Goal: Information Seeking & Learning: Learn about a topic

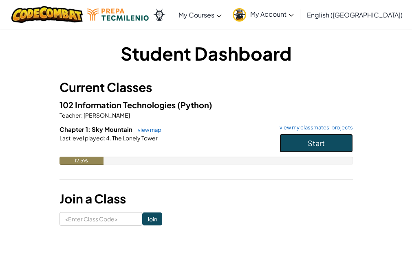
click at [305, 142] on button "Start" at bounding box center [315, 143] width 73 height 19
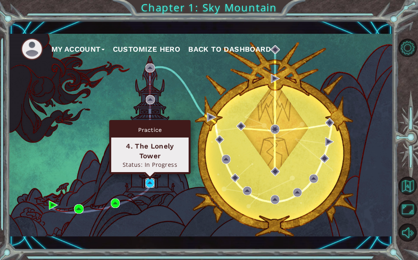
click at [153, 181] on img at bounding box center [149, 182] width 9 height 9
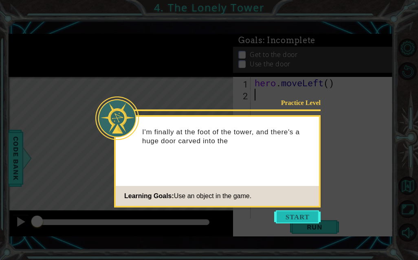
click at [310, 215] on button "Start" at bounding box center [297, 216] width 46 height 13
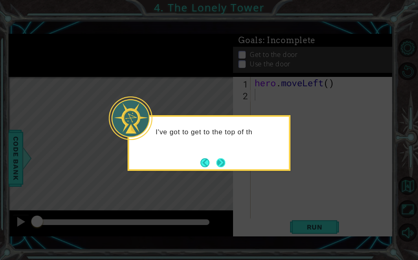
click at [224, 160] on button "Next" at bounding box center [220, 162] width 9 height 9
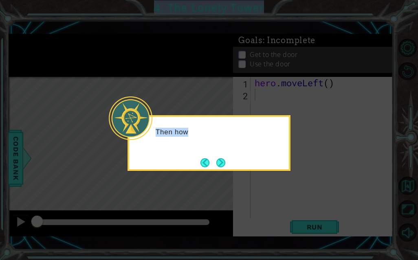
click at [224, 160] on icon at bounding box center [209, 130] width 418 height 260
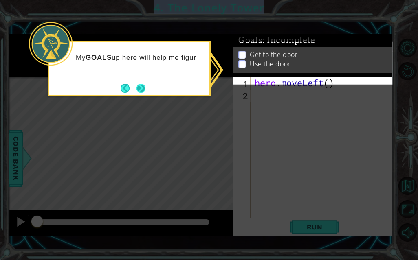
click at [140, 90] on button "Next" at bounding box center [140, 88] width 9 height 9
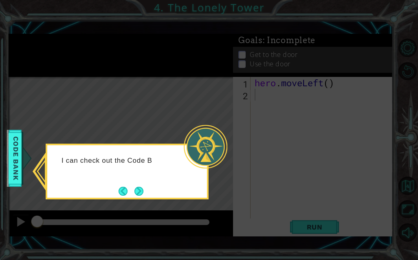
click at [147, 188] on div "I can check out the Code B" at bounding box center [127, 172] width 163 height 56
click at [133, 192] on button "Next" at bounding box center [139, 191] width 12 height 12
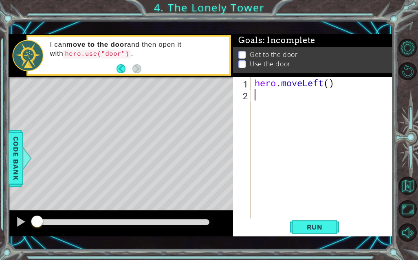
click at [263, 97] on div "hero . moveLeft ( )" at bounding box center [324, 159] width 142 height 165
click at [310, 222] on button "Run" at bounding box center [314, 227] width 49 height 16
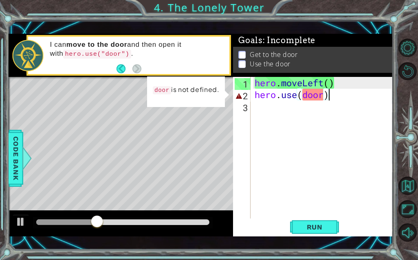
click at [325, 96] on div "hero . moveLeft ( ) hero . use ( door )" at bounding box center [324, 159] width 142 height 165
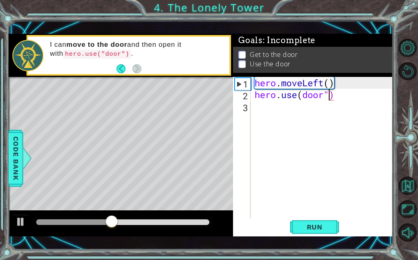
scroll to position [0, 6]
click at [302, 94] on div "hero . moveLeft ( ) hero . use ( door ")" at bounding box center [324, 159] width 142 height 165
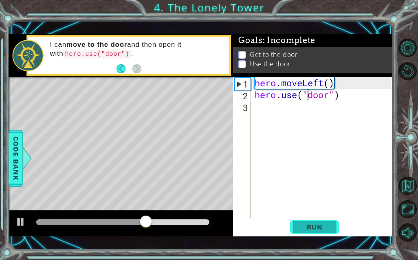
click at [319, 228] on span "Run" at bounding box center [314, 227] width 32 height 8
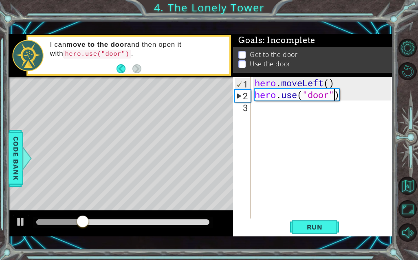
click at [334, 100] on div "hero . moveLeft ( ) hero . use ( "door" )" at bounding box center [324, 159] width 142 height 165
click at [339, 100] on div "hero . moveLeft ( ) hero . use ( "door" )" at bounding box center [324, 159] width 142 height 165
type textarea "h"
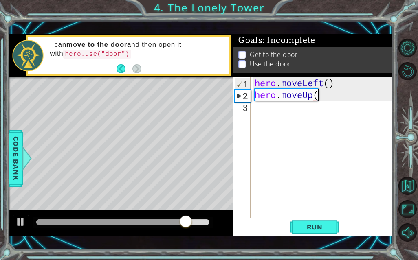
scroll to position [0, 5]
click at [323, 224] on span "Run" at bounding box center [314, 227] width 32 height 8
click at [324, 96] on div "hero . moveLeft ( ) hero . moveUp ( )" at bounding box center [324, 159] width 142 height 165
click at [314, 98] on div "hero . moveLeft ( ) hero . moveUp ( )" at bounding box center [324, 159] width 142 height 165
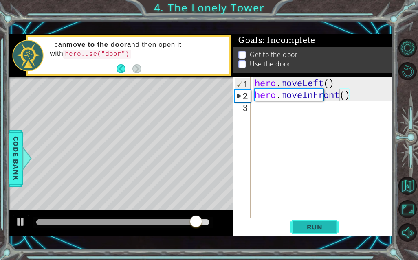
click at [312, 227] on span "Run" at bounding box center [314, 227] width 32 height 8
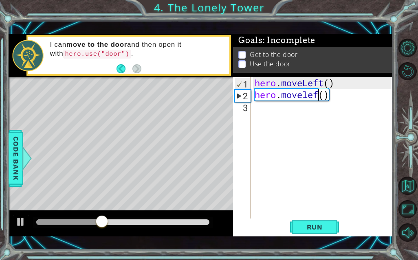
scroll to position [0, 6]
click at [314, 222] on button "Run" at bounding box center [314, 227] width 49 height 16
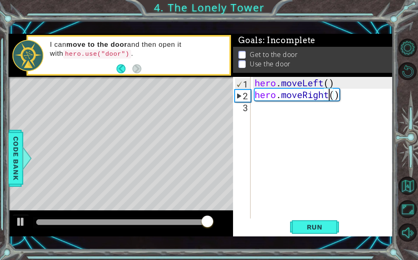
scroll to position [0, 6]
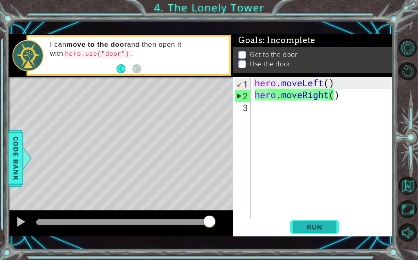
click at [320, 226] on span "Run" at bounding box center [314, 227] width 32 height 8
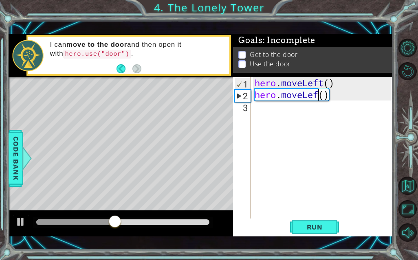
scroll to position [0, 6]
type textarea "hero.moveLeft()"
click at [307, 232] on button "Run" at bounding box center [314, 227] width 49 height 16
click at [267, 112] on div "hero . moveLeft ( ) hero . moveLeft ( )" at bounding box center [324, 159] width 142 height 165
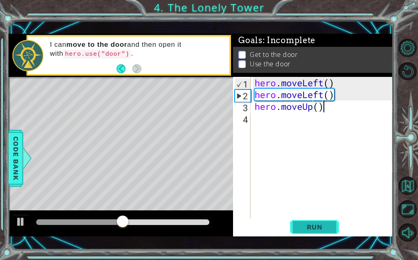
type textarea "hero.moveUp()"
click at [313, 234] on button "Run" at bounding box center [314, 227] width 49 height 16
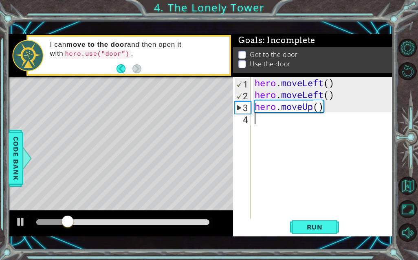
click at [292, 120] on div "hero . moveLeft ( ) hero . moveLeft ( ) hero . moveUp ( )" at bounding box center [324, 159] width 142 height 165
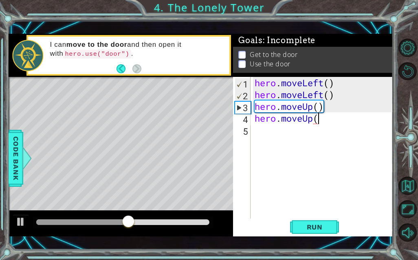
type textarea "hero.moveUp()"
click at [276, 134] on div "hero . moveLeft ( ) hero . moveLeft ( ) hero . moveUp ( ) hero . moveUp ( )" at bounding box center [324, 159] width 142 height 165
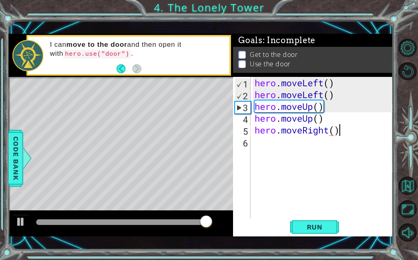
type textarea "hero.moveRight()"
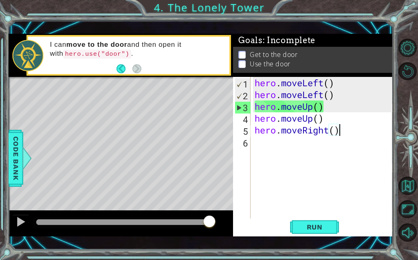
click at [278, 137] on div "hero . moveLeft ( ) hero . moveLeft ( ) hero . moveUp ( ) hero . moveUp ( ) her…" at bounding box center [324, 159] width 142 height 165
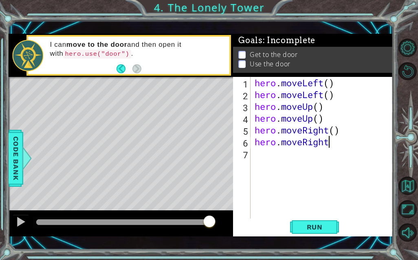
scroll to position [0, 5]
type textarea "hero.moveRight()"
click at [280, 146] on div "hero . moveLeft ( ) hero . moveLeft ( ) hero . moveUp ( ) hero . moveUp ( ) her…" at bounding box center [324, 159] width 142 height 165
click at [273, 164] on div "hero . moveLeft ( ) hero . moveLeft ( ) hero . moveUp ( ) hero . moveUp ( ) her…" at bounding box center [324, 159] width 142 height 165
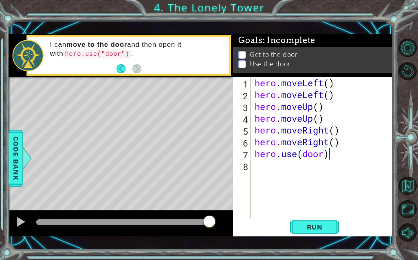
scroll to position [0, 5]
click at [311, 229] on span "Run" at bounding box center [314, 227] width 32 height 8
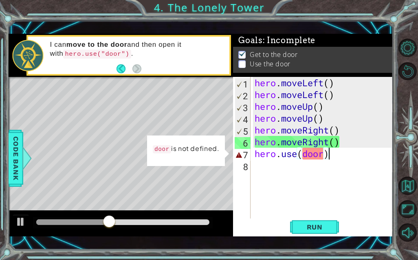
click at [322, 151] on div "hero . moveLeft ( ) hero . moveLeft ( ) hero . moveUp ( ) hero . moveUp ( ) her…" at bounding box center [324, 159] width 142 height 165
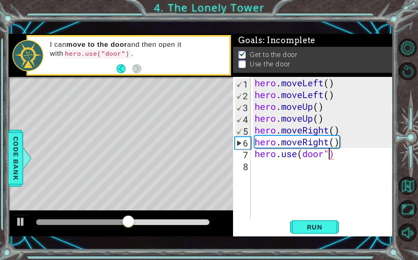
click at [299, 153] on div "hero . moveLeft ( ) hero . moveLeft ( ) hero . moveUp ( ) hero . moveUp ( ) her…" at bounding box center [324, 159] width 142 height 165
click at [302, 154] on div "hero . moveLeft ( ) hero . moveLeft ( ) hero . moveUp ( ) hero . moveUp ( ) her…" at bounding box center [324, 159] width 142 height 165
type textarea "hero.use("door")"
click at [313, 234] on button "Run" at bounding box center [314, 227] width 49 height 16
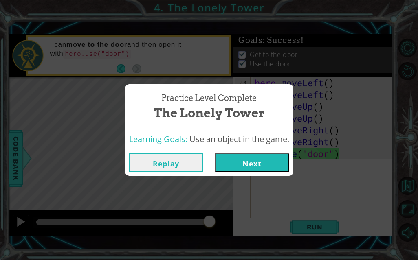
click at [243, 163] on button "Next" at bounding box center [252, 162] width 74 height 18
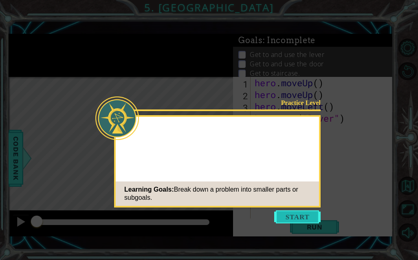
click at [298, 220] on button "Start" at bounding box center [297, 216] width 46 height 13
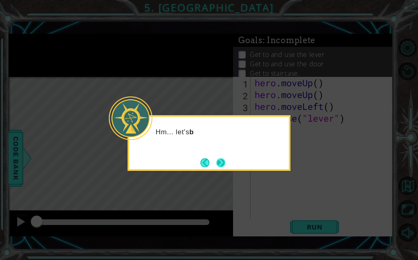
click at [225, 163] on button "Next" at bounding box center [220, 162] width 9 height 9
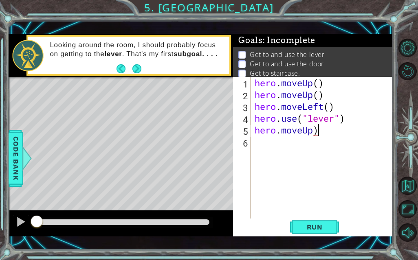
scroll to position [0, 4]
type textarea "hero.moveUp()"
click at [313, 140] on div "hero . moveUp ( ) hero . moveUp ( ) hero . moveLeft ( ) hero . use ( "lever" ) …" at bounding box center [324, 159] width 142 height 165
type textarea "hero.moveLeft()"
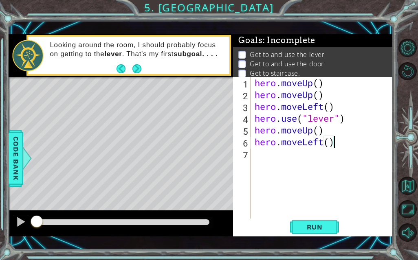
scroll to position [0, 6]
click at [289, 157] on div "hero . moveUp ( ) hero . moveUp ( ) hero . moveLeft ( ) hero . use ( "lever" ) …" at bounding box center [324, 159] width 142 height 165
type textarea "h"
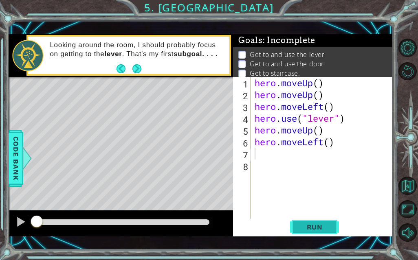
click at [315, 226] on span "Run" at bounding box center [314, 227] width 32 height 8
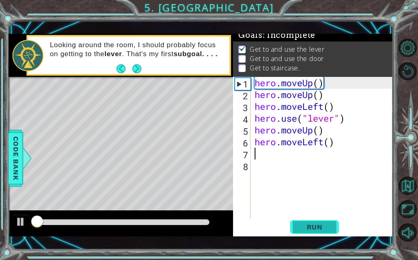
scroll to position [8, 0]
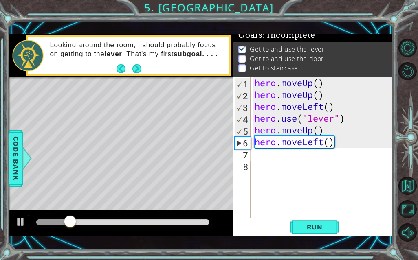
click at [283, 154] on div "hero . moveUp ( ) hero . moveUp ( ) hero . moveLeft ( ) hero . use ( "lever" ) …" at bounding box center [324, 159] width 142 height 165
type textarea "h"
click at [238, 141] on div "6" at bounding box center [242, 143] width 15 height 12
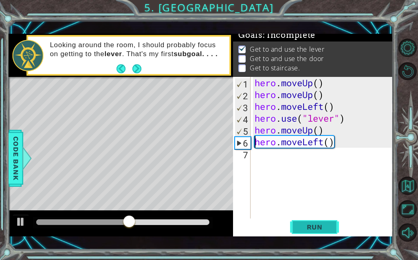
type textarea "hero.moveLeft()"
click at [312, 223] on span "Run" at bounding box center [314, 227] width 32 height 8
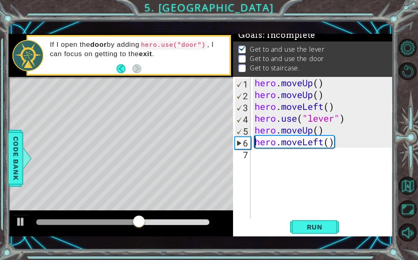
click at [333, 148] on div "hero . moveUp ( ) hero . moveUp ( ) hero . moveLeft ( ) hero . use ( "lever" ) …" at bounding box center [324, 159] width 142 height 165
click at [321, 143] on div "hero . moveUp ( ) hero . moveUp ( ) hero . moveLeft ( ) hero . use ( "lever" ) …" at bounding box center [324, 159] width 142 height 165
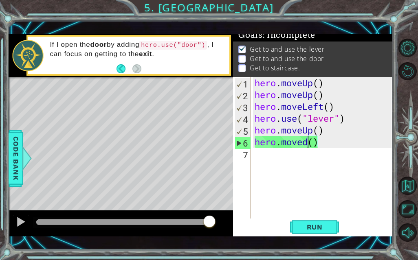
scroll to position [0, 4]
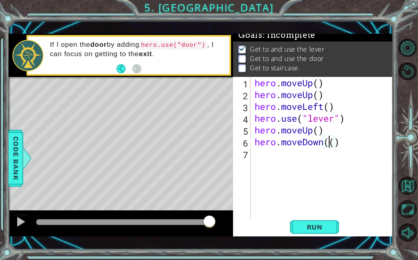
type textarea "hero.moveDown()()"
click at [352, 149] on div "hero . moveUp ( ) hero . moveUp ( ) hero . moveLeft ( ) hero . use ( "lever" ) …" at bounding box center [324, 159] width 142 height 165
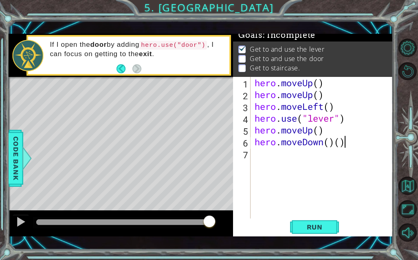
click at [344, 141] on div "hero . moveUp ( ) hero . moveUp ( ) hero . moveLeft ( ) hero . use ( "lever" ) …" at bounding box center [324, 159] width 142 height 165
click at [309, 226] on span "Run" at bounding box center [314, 227] width 32 height 8
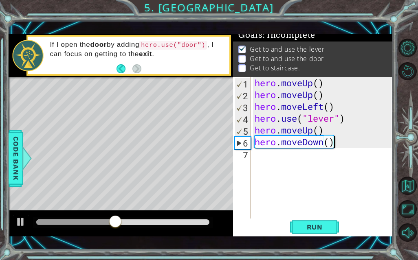
click at [323, 145] on div "hero . moveUp ( ) hero . moveUp ( ) hero . moveLeft ( ) hero . use ( "lever" ) …" at bounding box center [324, 159] width 142 height 165
click at [322, 228] on span "Run" at bounding box center [314, 227] width 32 height 8
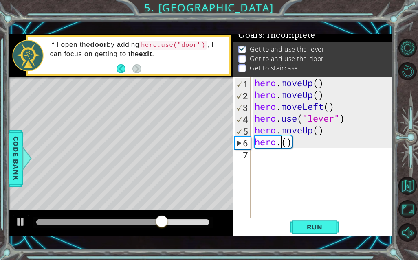
scroll to position [0, 2]
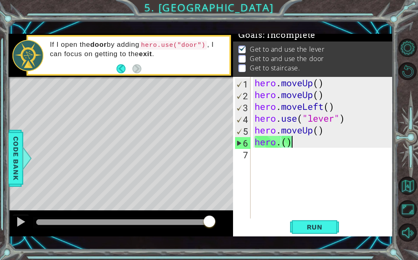
click at [310, 142] on div "hero . moveUp ( ) hero . moveUp ( ) hero . moveLeft ( ) hero . use ( "lever" ) …" at bounding box center [324, 159] width 142 height 165
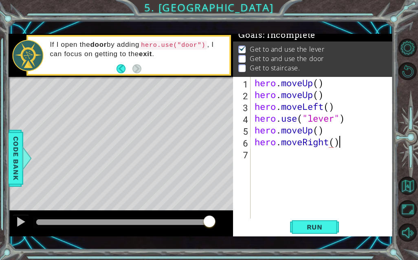
scroll to position [0, 6]
click at [318, 230] on span "Run" at bounding box center [314, 227] width 32 height 8
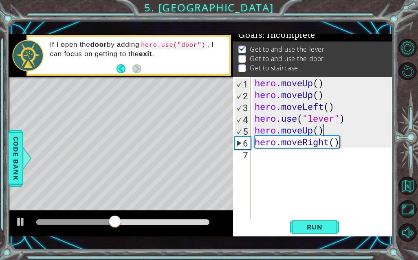
click at [326, 133] on div "hero . moveUp ( ) hero . moveUp ( ) hero . moveLeft ( ) hero . use ( "lever" ) …" at bounding box center [324, 159] width 142 height 165
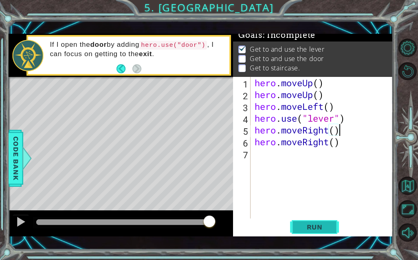
type textarea "hero.moveRight()"
click at [300, 221] on button "Run" at bounding box center [314, 227] width 49 height 16
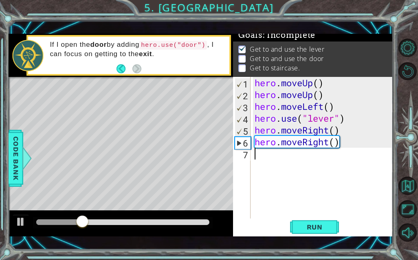
click at [262, 165] on div "hero . moveUp ( ) hero . moveUp ( ) hero . moveLeft ( ) hero . use ( "lever" ) …" at bounding box center [324, 159] width 142 height 165
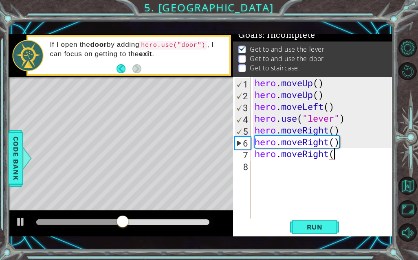
type textarea "hero.moveRight()"
click at [276, 166] on div "hero . moveUp ( ) hero . moveUp ( ) hero . moveLeft ( ) hero . use ( "lever" ) …" at bounding box center [324, 159] width 142 height 165
type textarea "H"
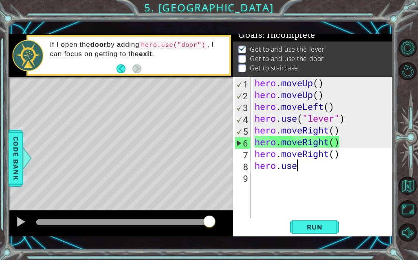
scroll to position [0, 3]
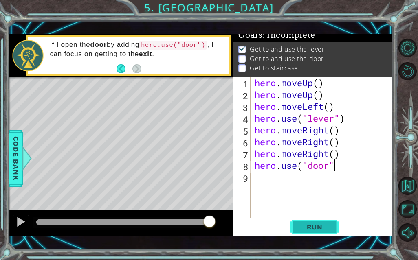
type textarea "hero.use("door")"
click at [281, 184] on div "hero . moveUp ( ) hero . moveUp ( ) hero . moveLeft ( ) hero . use ( "lever" ) …" at bounding box center [324, 159] width 142 height 165
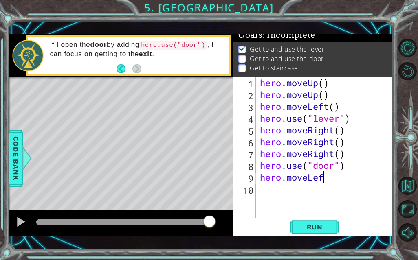
scroll to position [0, 5]
type textarea "hero.moveLeft()"
click at [275, 184] on div "hero . moveUp ( ) hero . moveUp ( ) hero . moveLeft ( ) hero . use ( "lever" ) …" at bounding box center [326, 159] width 137 height 165
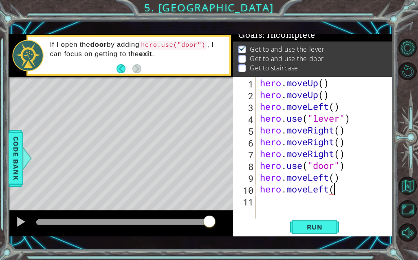
type textarea "hero.moveLeft()"
click at [263, 208] on div "hero . moveUp ( ) hero . moveUp ( ) hero . moveLeft ( ) hero . use ( "lever" ) …" at bounding box center [326, 159] width 137 height 165
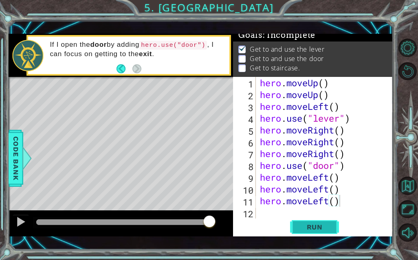
click at [304, 226] on span "Run" at bounding box center [314, 227] width 32 height 8
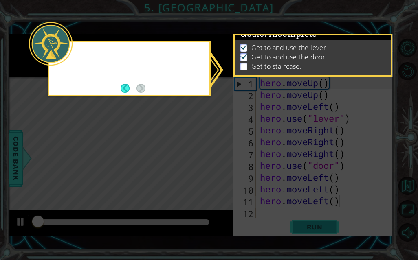
scroll to position [8, 0]
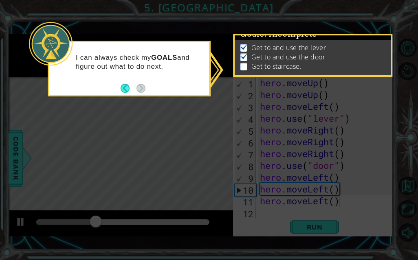
click at [182, 115] on icon at bounding box center [209, 130] width 418 height 260
click at [160, 116] on icon at bounding box center [209, 130] width 418 height 260
click at [282, 49] on p "Get to and use the lever" at bounding box center [288, 47] width 75 height 9
click at [272, 66] on p "Get to staircase." at bounding box center [276, 66] width 50 height 9
click at [260, 68] on p "Get to staircase." at bounding box center [276, 66] width 50 height 9
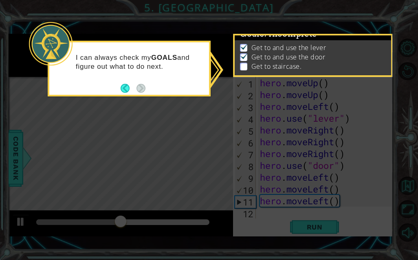
scroll to position [0, 0]
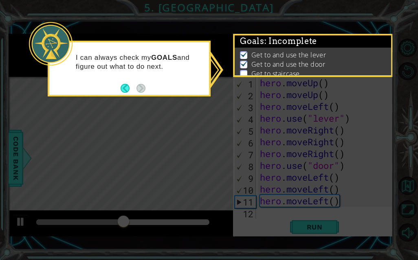
click at [178, 92] on div "I can always check my GOALS and figure out what to do next." at bounding box center [129, 69] width 163 height 56
click at [178, 47] on div "I can always check my GOALS and figure out what to do next." at bounding box center [129, 66] width 160 height 41
click at [193, 134] on icon at bounding box center [209, 130] width 418 height 260
click at [288, 53] on p "Get to and use the lever" at bounding box center [288, 54] width 75 height 9
click at [248, 60] on li "Get to and use the door" at bounding box center [314, 64] width 148 height 9
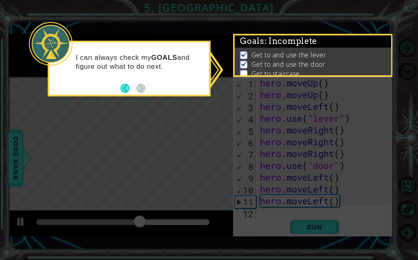
click at [244, 60] on img at bounding box center [244, 63] width 8 height 7
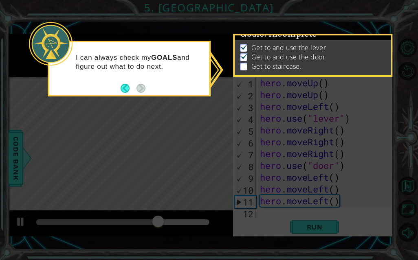
click at [241, 63] on p at bounding box center [243, 67] width 7 height 8
click at [242, 63] on p at bounding box center [243, 67] width 7 height 8
drag, startPoint x: 242, startPoint y: 57, endPoint x: 327, endPoint y: 97, distance: 94.3
click at [327, 97] on body "1 ההההההההההההההההההההההההההההההההההההההההההההההההההההההההההההההההההההההההההההה…" at bounding box center [209, 130] width 418 height 260
click at [327, 97] on icon at bounding box center [209, 130] width 418 height 260
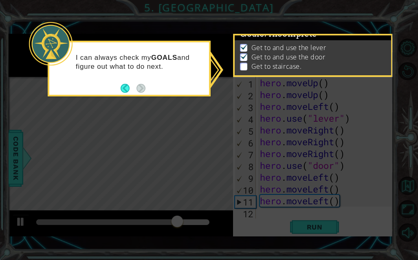
click at [303, 200] on icon at bounding box center [209, 130] width 418 height 260
click at [123, 87] on button "Back" at bounding box center [129, 88] width 16 height 9
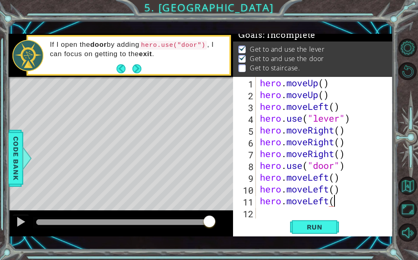
scroll to position [0, 6]
click at [327, 179] on div "hero . moveUp ( ) hero . moveUp ( ) hero . moveLeft ( ) hero . use ( "lever" ) …" at bounding box center [326, 159] width 137 height 165
click at [328, 190] on div "hero . moveUp ( ) hero . moveUp ( ) hero . moveLeft ( ) hero . use ( "lever" ) …" at bounding box center [326, 159] width 137 height 165
type textarea "hero.moveUp()"
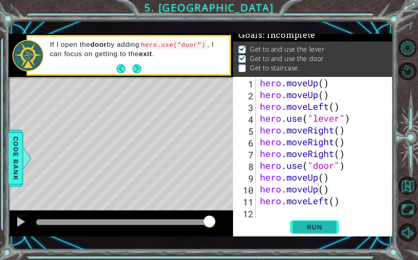
click at [315, 221] on button "Run" at bounding box center [314, 227] width 49 height 16
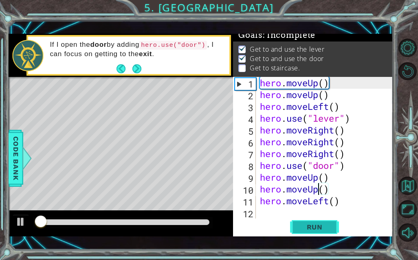
scroll to position [8, 0]
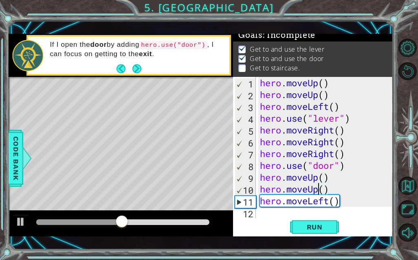
click at [272, 211] on div "hero . moveUp ( ) hero . moveUp ( ) hero . moveLeft ( ) hero . use ( "lever" ) …" at bounding box center [326, 159] width 137 height 165
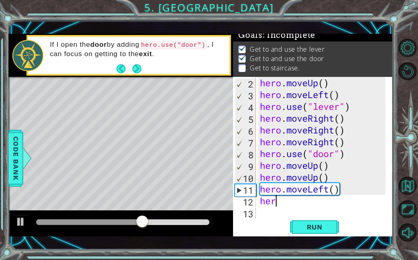
scroll to position [0, 1]
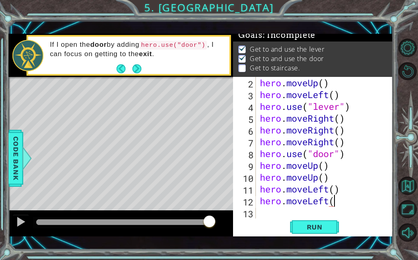
type textarea "hero.moveLeft()"
click at [280, 217] on div "hero . moveUp ( ) hero . moveLeft ( ) hero . use ( "lever" ) hero . moveRight (…" at bounding box center [323, 159] width 131 height 165
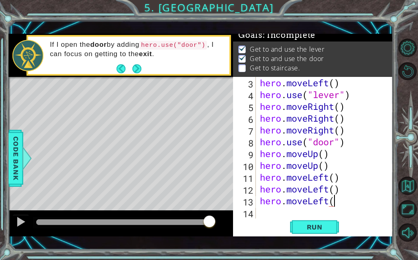
type textarea "hero.moveLeft()"
click at [280, 217] on div "hero . moveLeft ( ) hero . use ( "lever" ) hero . moveRight ( ) hero . moveRigh…" at bounding box center [323, 159] width 131 height 165
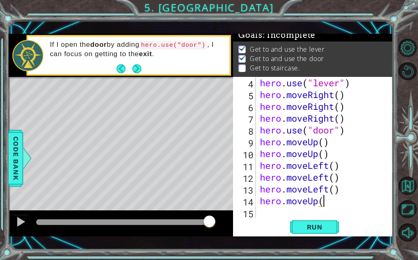
scroll to position [0, 5]
type textarea "hero.moveUp()"
click at [304, 222] on button "Run" at bounding box center [314, 227] width 49 height 16
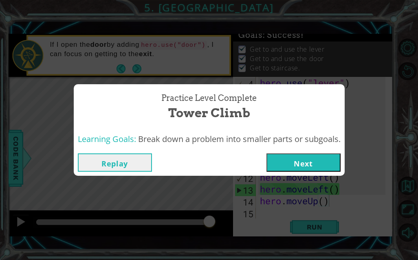
click at [309, 164] on button "Next" at bounding box center [303, 162] width 74 height 18
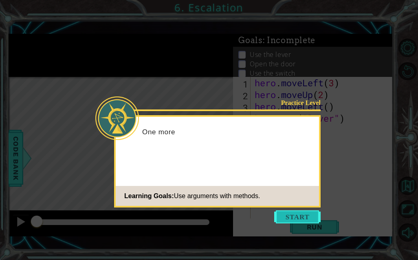
click at [290, 219] on button "Start" at bounding box center [297, 216] width 46 height 13
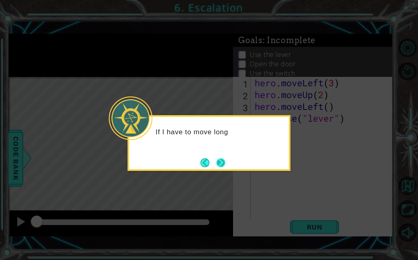
click at [216, 166] on button "Next" at bounding box center [220, 162] width 9 height 9
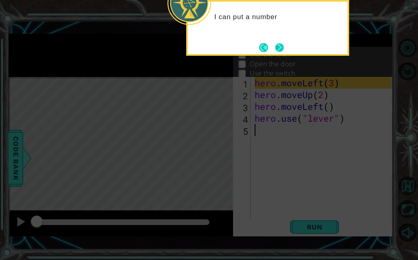
click at [278, 44] on button "Next" at bounding box center [279, 47] width 9 height 9
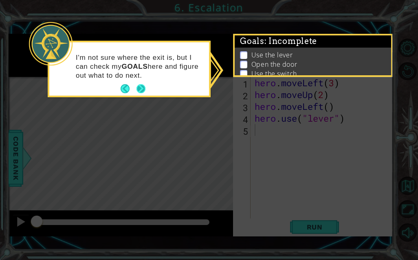
click at [143, 90] on button "Next" at bounding box center [140, 88] width 9 height 9
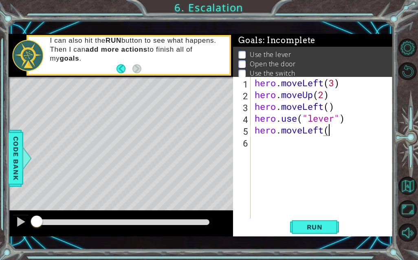
scroll to position [0, 6]
click at [401, 49] on button "Level Options" at bounding box center [407, 48] width 18 height 18
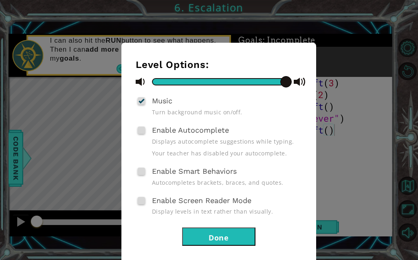
scroll to position [15, 0]
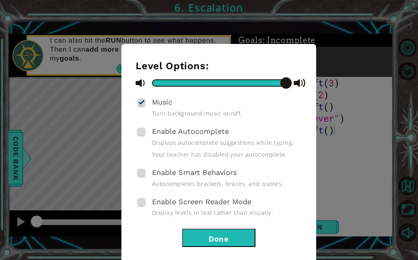
click at [215, 235] on button "Done" at bounding box center [218, 238] width 73 height 18
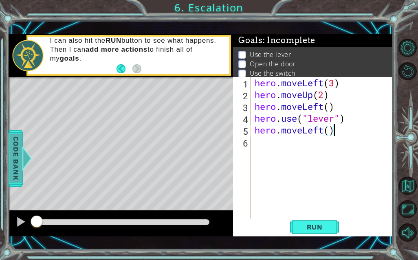
click at [16, 155] on span "Code Bank" at bounding box center [15, 159] width 13 height 50
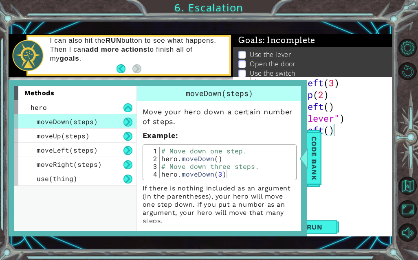
type textarea "hero.moveLeft(3)"
click at [374, 89] on div "hero . moveLeft ( 3 ) hero . moveUp ( 2 ) hero . moveLeft ( ) hero . use ( "lev…" at bounding box center [324, 159] width 142 height 165
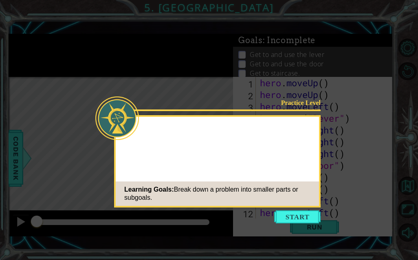
click at [292, 213] on button "Start" at bounding box center [297, 216] width 46 height 13
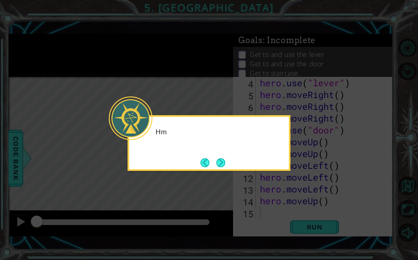
scroll to position [35, 0]
click at [224, 164] on button "Next" at bounding box center [220, 162] width 9 height 9
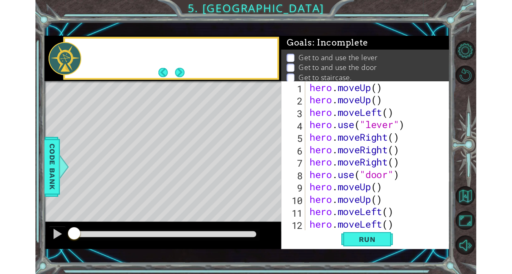
scroll to position [0, 0]
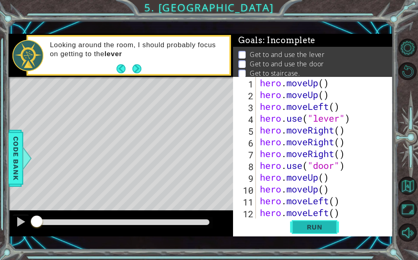
click at [325, 227] on span "Run" at bounding box center [314, 227] width 32 height 8
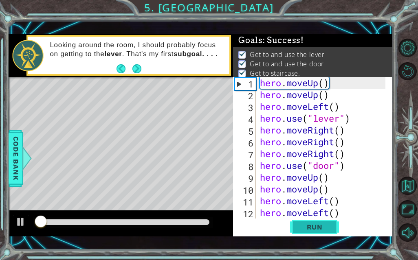
click at [325, 227] on span "Run" at bounding box center [314, 227] width 32 height 8
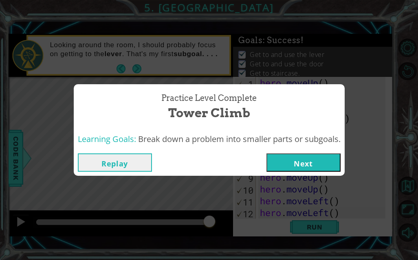
click at [311, 166] on button "Next" at bounding box center [303, 162] width 74 height 18
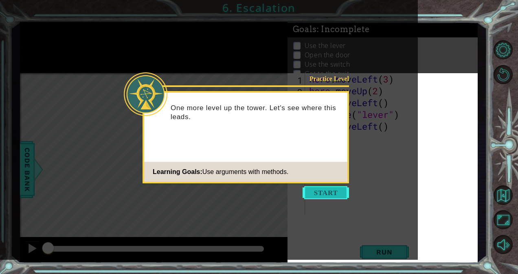
click at [324, 193] on button "Start" at bounding box center [325, 192] width 46 height 13
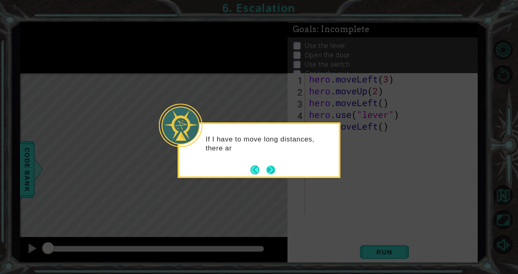
click at [267, 170] on button "Next" at bounding box center [270, 170] width 9 height 9
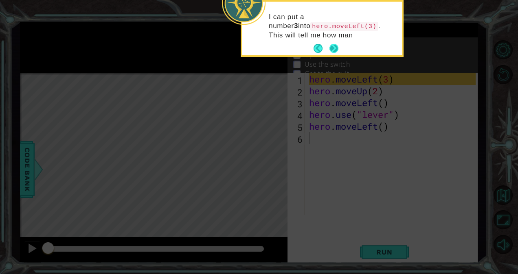
click at [335, 48] on button "Next" at bounding box center [334, 49] width 11 height 11
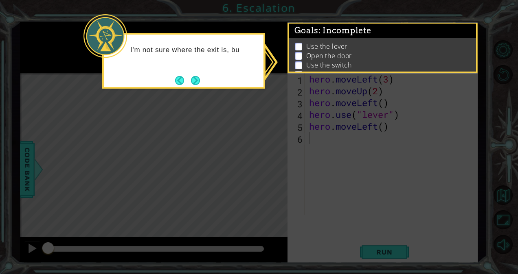
click at [271, 60] on icon at bounding box center [259, 137] width 518 height 274
click at [193, 82] on button "Next" at bounding box center [195, 80] width 9 height 9
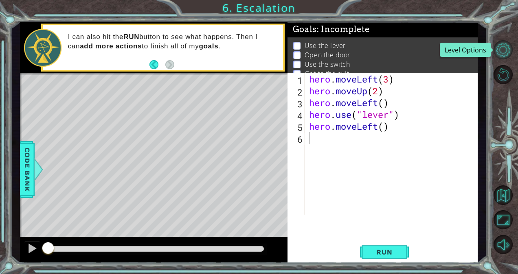
click at [411, 52] on button "Level Options" at bounding box center [502, 49] width 19 height 19
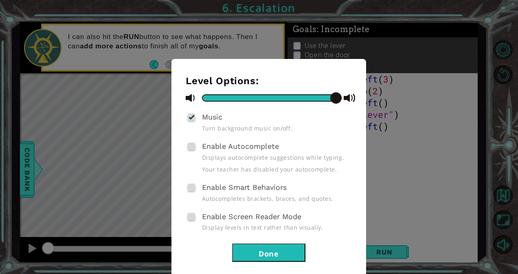
click at [293, 251] on button "Done" at bounding box center [268, 253] width 73 height 18
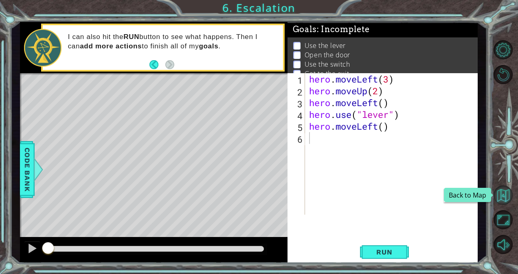
click at [411, 199] on button "Back to Map" at bounding box center [502, 195] width 19 height 19
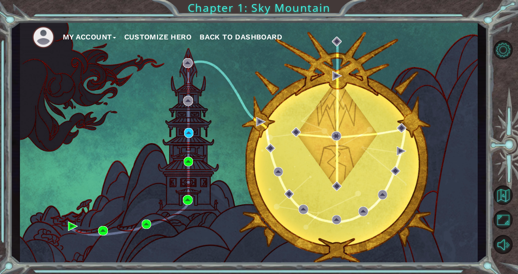
click at [96, 39] on button "My Account" at bounding box center [89, 37] width 53 height 12
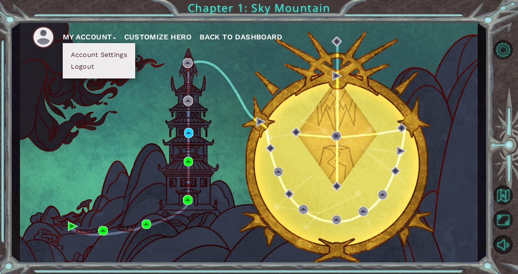
click at [96, 39] on button "My Account" at bounding box center [89, 37] width 53 height 12
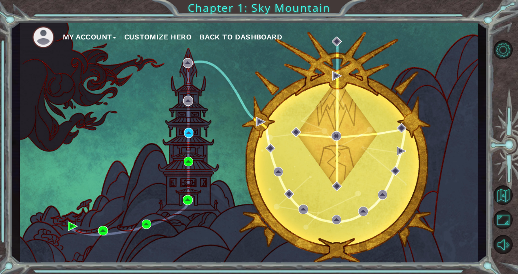
click at [238, 31] on ul "My Account Customize Hero Back to Dashboard" at bounding box center [254, 37] width 445 height 22
click at [236, 37] on span "Back to Dashboard" at bounding box center [240, 37] width 83 height 9
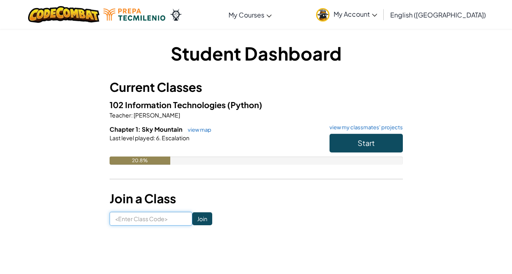
click at [157, 223] on input at bounding box center [151, 219] width 83 height 14
click at [123, 134] on h6 "Chapter 1: Sky Mountain view map view my classmates' projects" at bounding box center [256, 129] width 293 height 9
click at [377, 14] on span "My Account" at bounding box center [355, 14] width 44 height 9
